Goal: Task Accomplishment & Management: Use online tool/utility

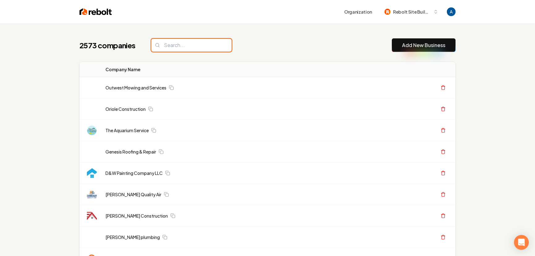
click at [179, 44] on input "search" at bounding box center [191, 45] width 80 height 13
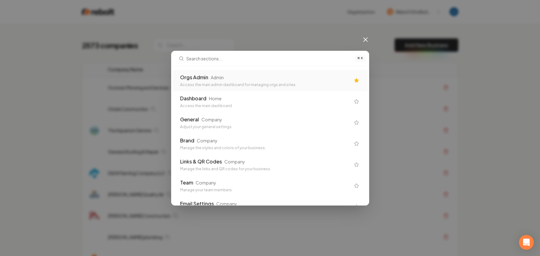
click at [190, 76] on div "Orgs Admin" at bounding box center [194, 77] width 28 height 7
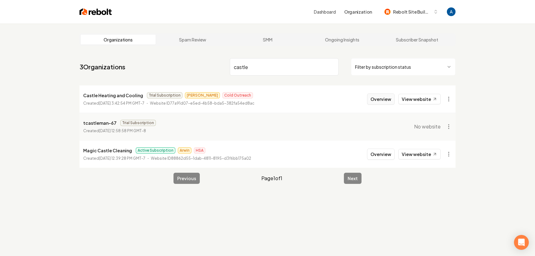
type input "castle"
click at [388, 100] on button "Overview" at bounding box center [381, 98] width 28 height 11
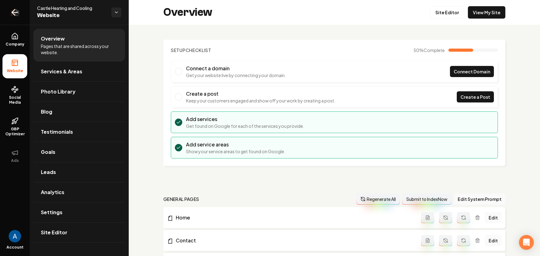
click at [14, 9] on icon "Return to dashboard" at bounding box center [15, 12] width 10 height 10
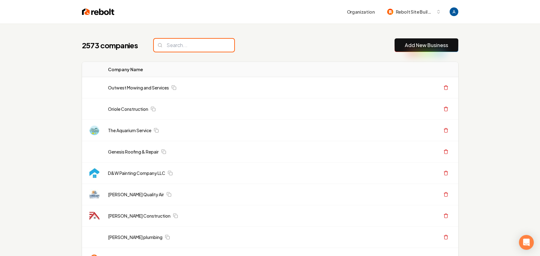
click at [180, 46] on input "search" at bounding box center [194, 45] width 80 height 13
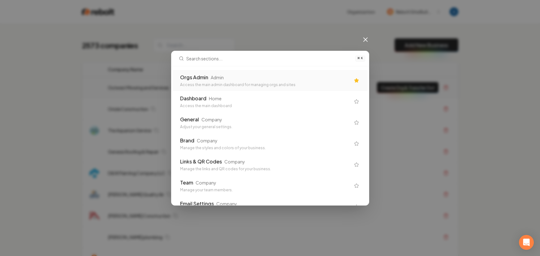
click at [209, 80] on div "Orgs Admin Admin" at bounding box center [265, 77] width 170 height 7
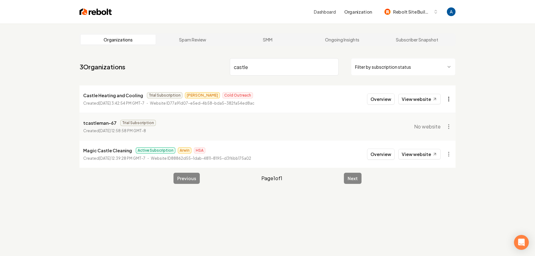
type input "castle"
click at [451, 102] on html "Dashboard Organization Rebolt Site Builder Organizations Spam Review SMM Ongoin…" at bounding box center [267, 128] width 535 height 256
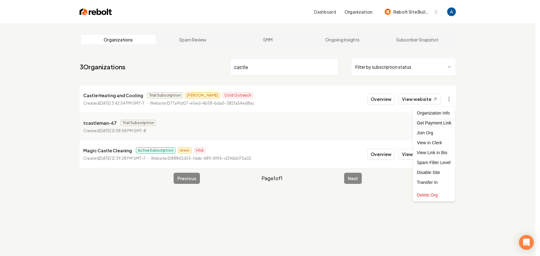
click at [445, 125] on div "Get Payment Link" at bounding box center [433, 123] width 39 height 10
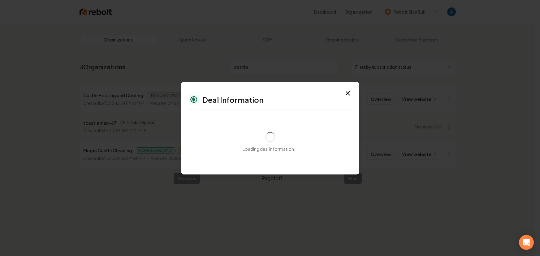
select select "**********"
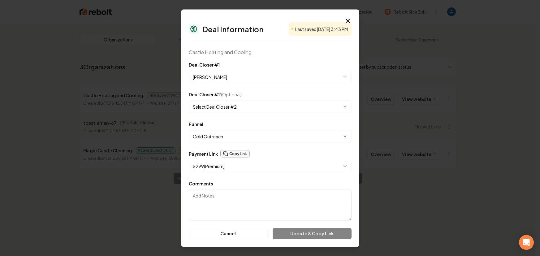
click at [236, 153] on button "Copy Link" at bounding box center [234, 153] width 29 height 7
click at [351, 18] on icon "button" at bounding box center [347, 20] width 7 height 7
